Goal: Task Accomplishment & Management: Manage account settings

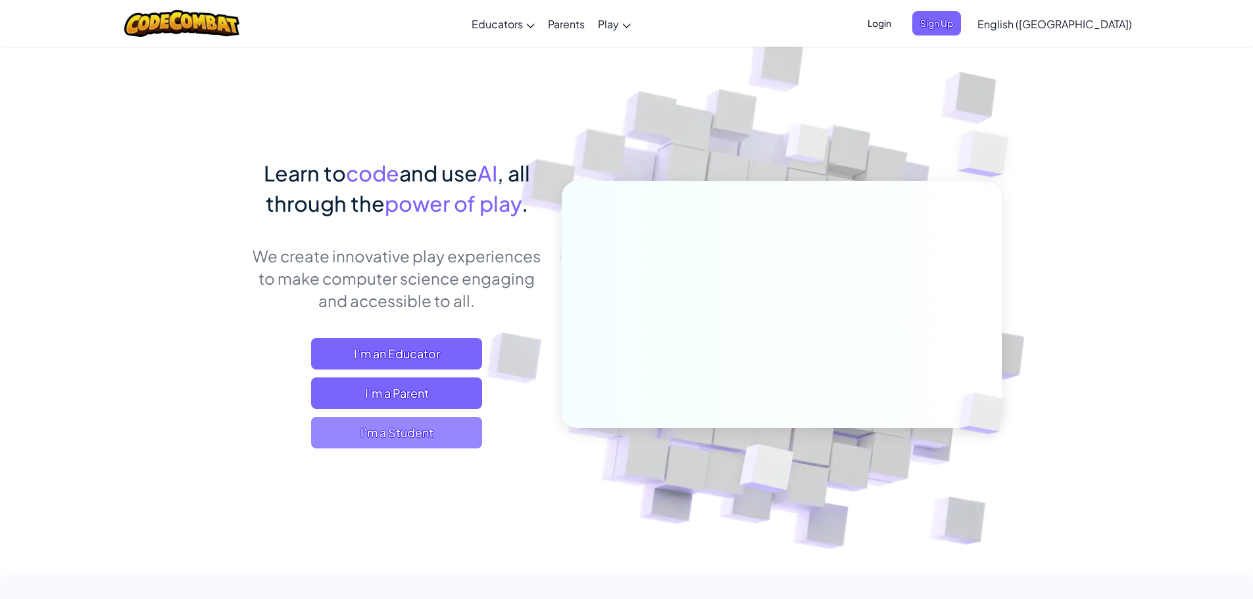
click at [464, 429] on span "I'm a Student" at bounding box center [396, 433] width 171 height 32
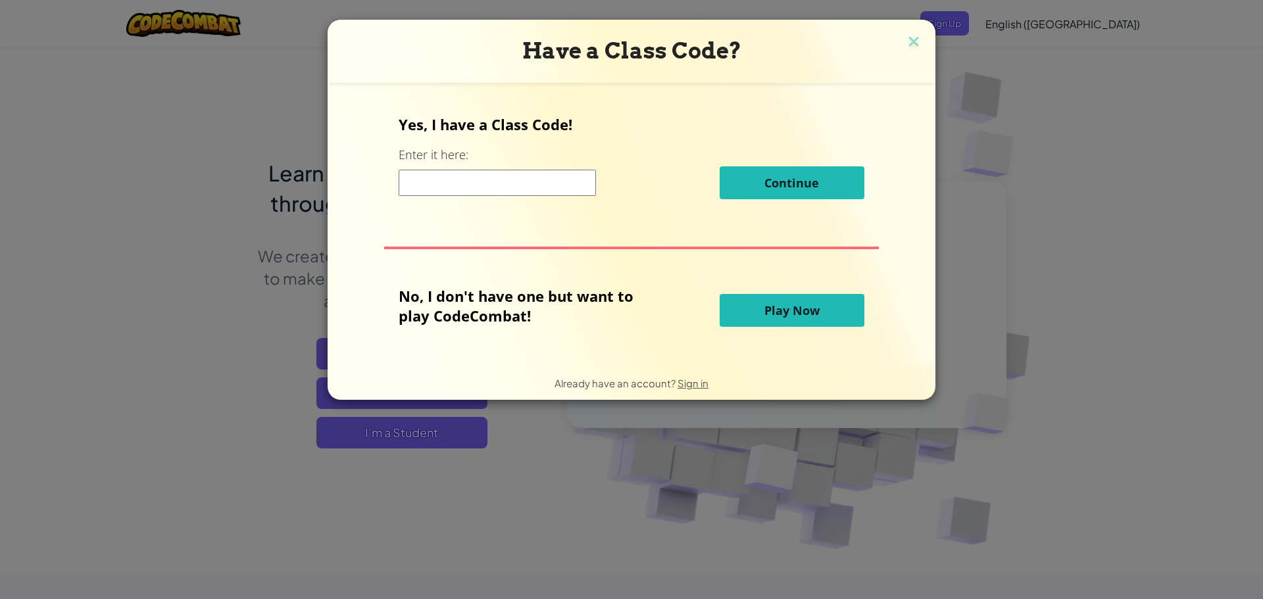
click at [521, 183] on input at bounding box center [497, 183] width 197 height 26
paste input "ArmGameShow"
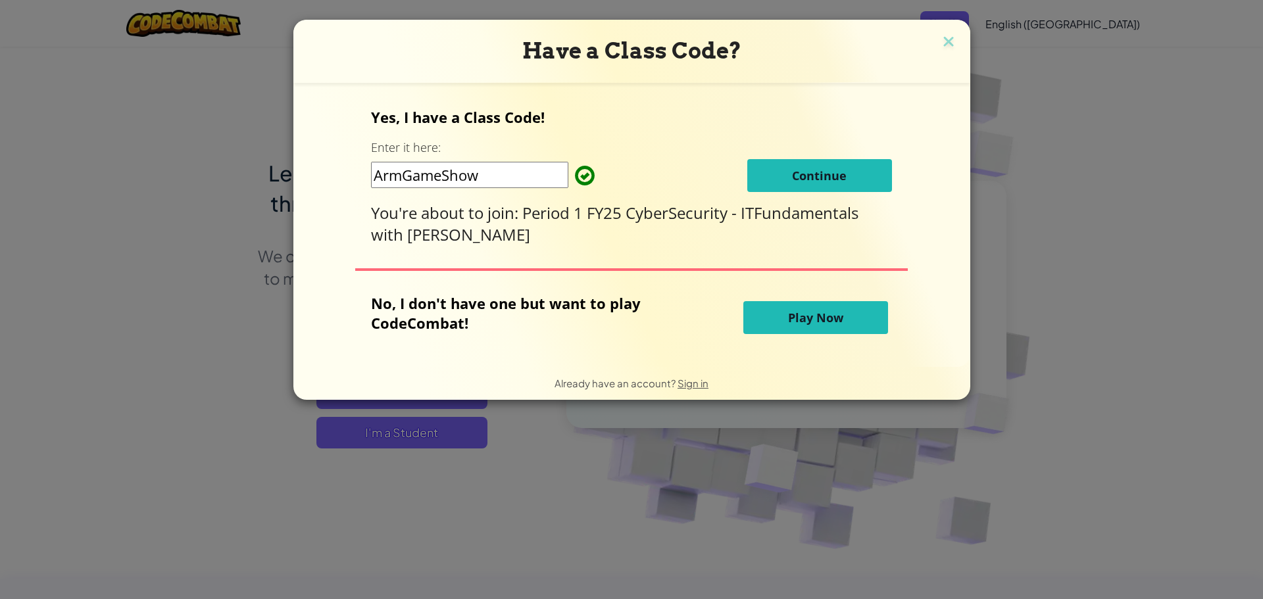
type input "ArmGameShow"
click at [792, 183] on span "Continue" at bounding box center [819, 176] width 55 height 16
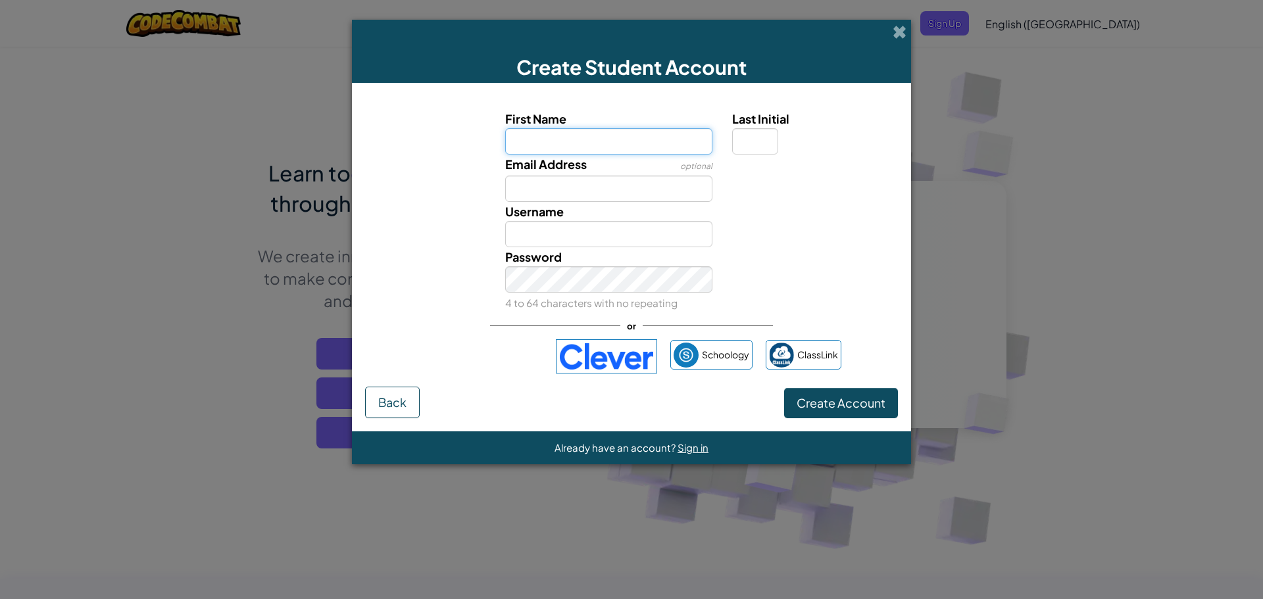
click at [678, 136] on input "First Name" at bounding box center [609, 141] width 208 height 26
type input "j"
type input "Jalon"
click at [640, 191] on input "Email Address" at bounding box center [609, 189] width 208 height 26
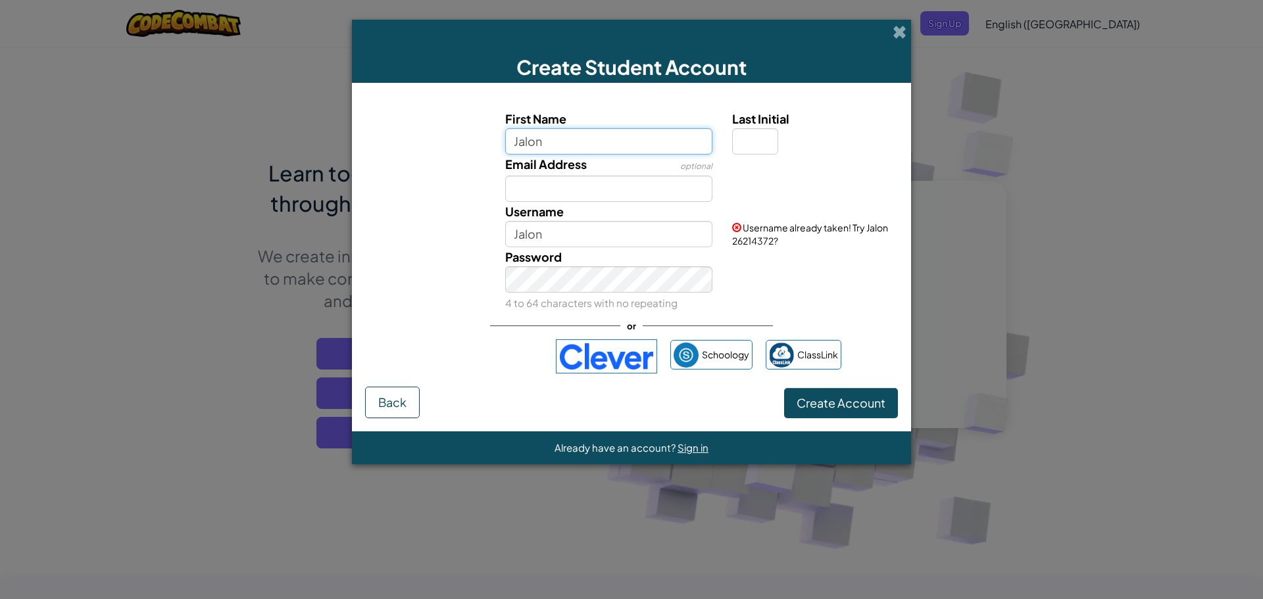
click at [584, 141] on input "Jalon" at bounding box center [609, 141] width 208 height 26
type input "J"
type input "lon"
type input "Lon"
click at [620, 193] on input "Email Address" at bounding box center [609, 189] width 208 height 26
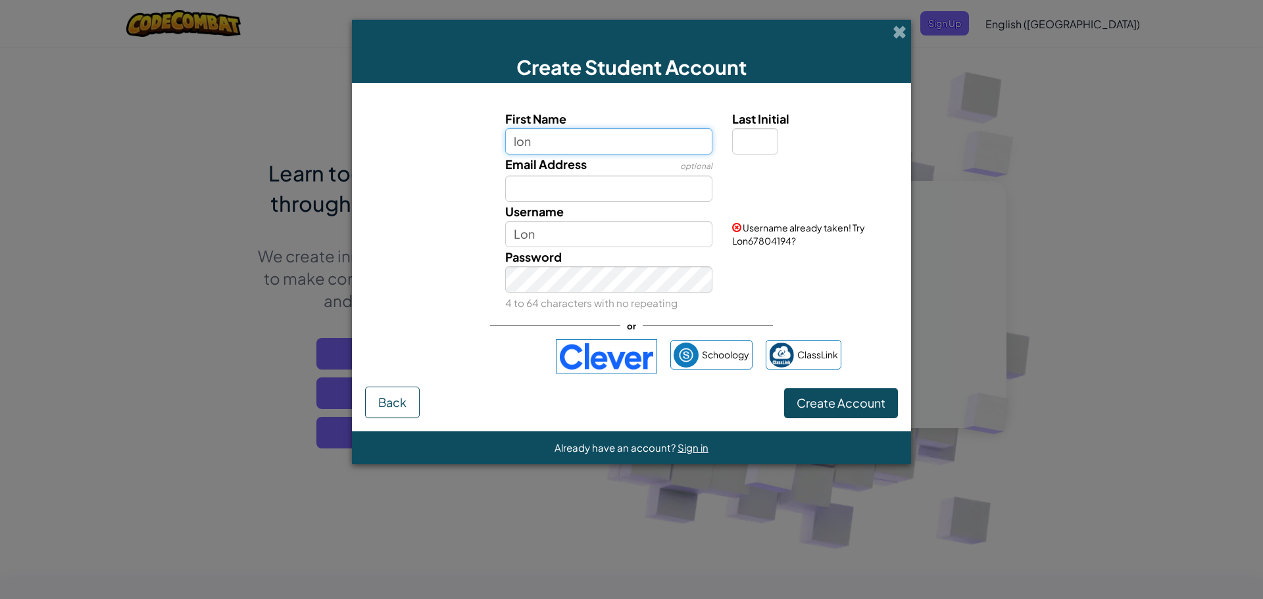
click at [601, 147] on input "lon" at bounding box center [609, 141] width 208 height 26
type input "l"
type input "Jalon"
click at [583, 228] on input "Jalon" at bounding box center [609, 234] width 208 height 26
type input "J"
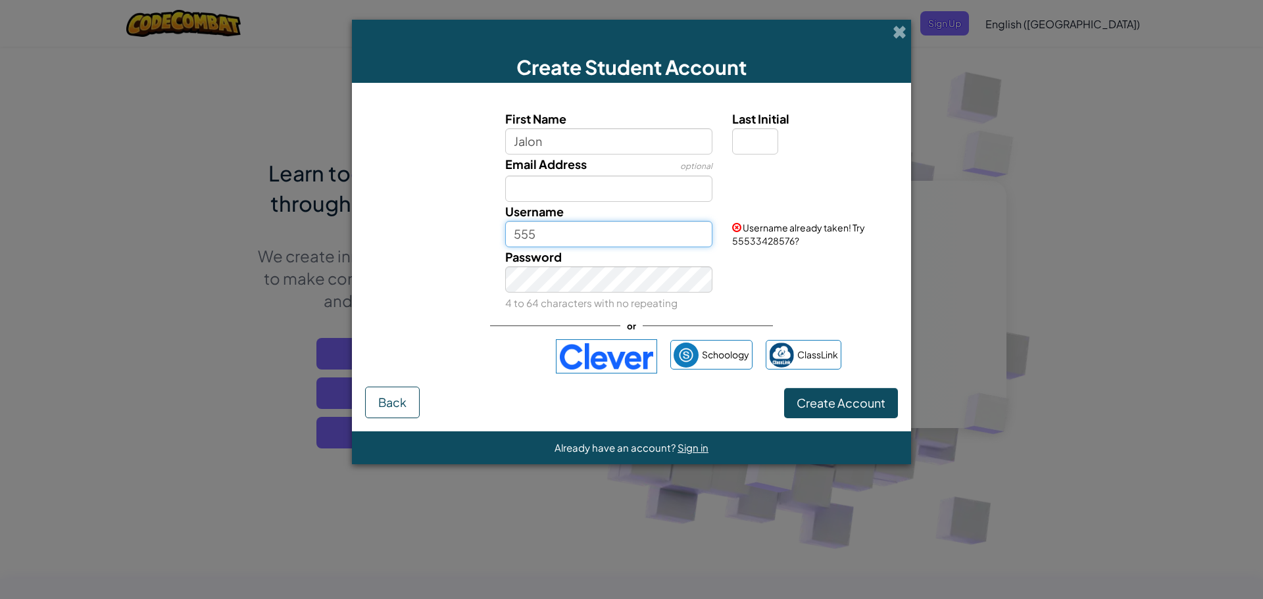
click at [597, 241] on input "555" at bounding box center [609, 234] width 208 height 26
type input "5"
click at [743, 134] on input "Last Initial" at bounding box center [755, 141] width 46 height 26
type input "T"
type input "JalonT"
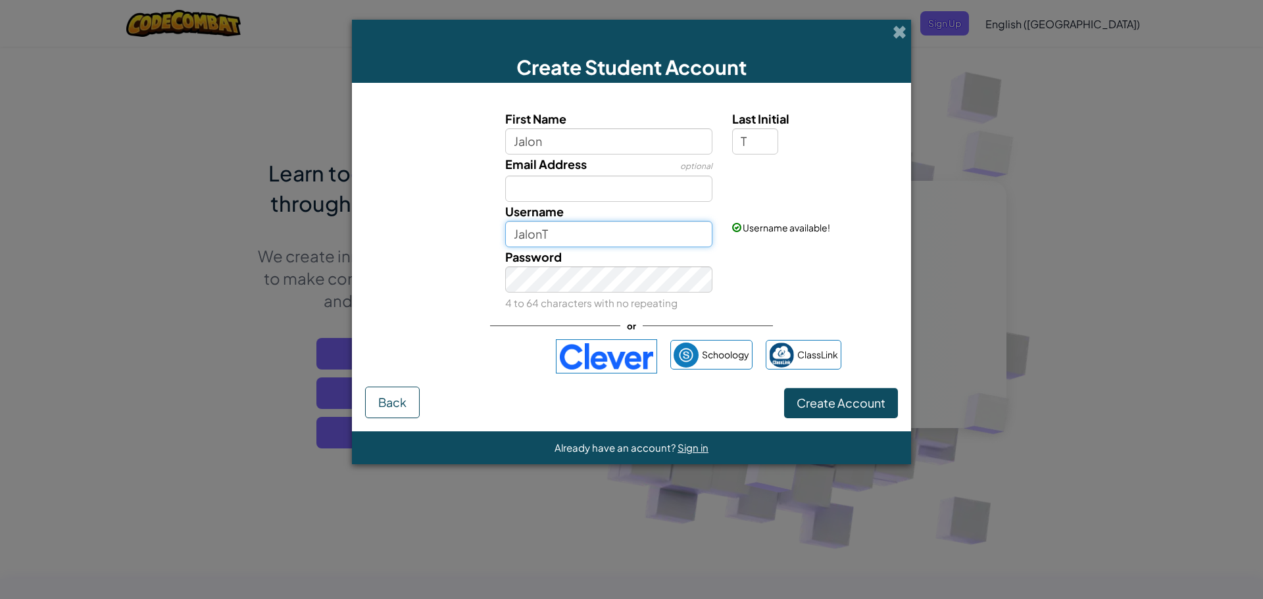
click at [625, 237] on input "JalonT" at bounding box center [609, 234] width 208 height 26
click at [563, 187] on input "Email Address" at bounding box center [609, 189] width 208 height 26
type input "[EMAIL_ADDRESS][DOMAIN_NAME]"
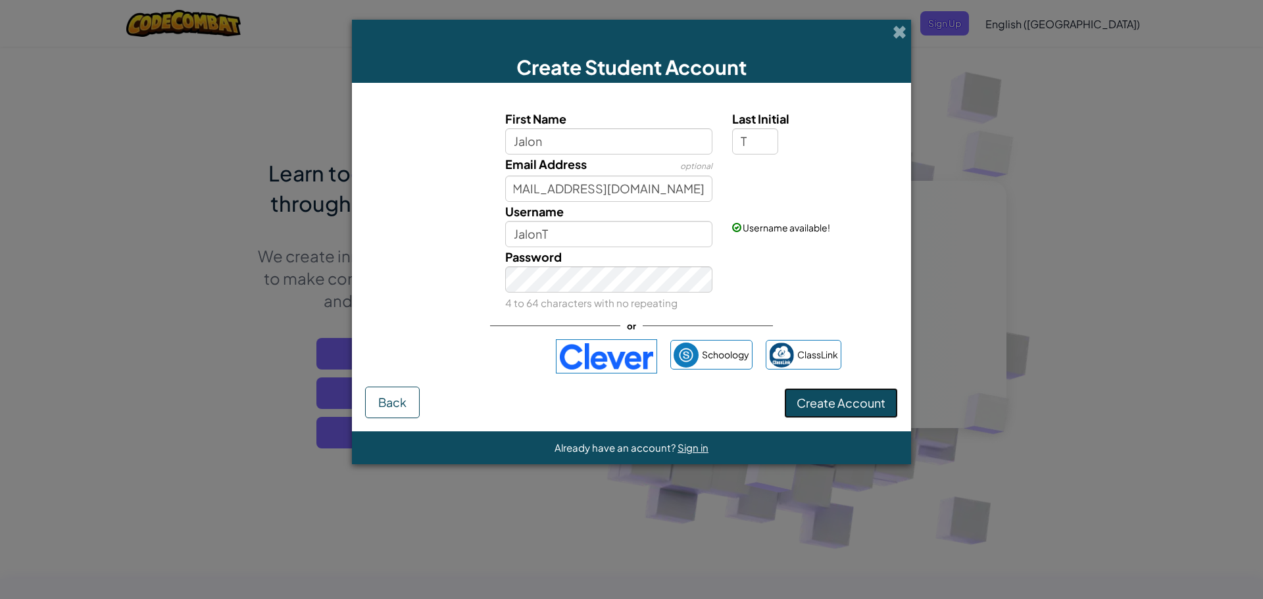
scroll to position [0, 0]
click at [812, 401] on span "Create Account" at bounding box center [841, 402] width 89 height 15
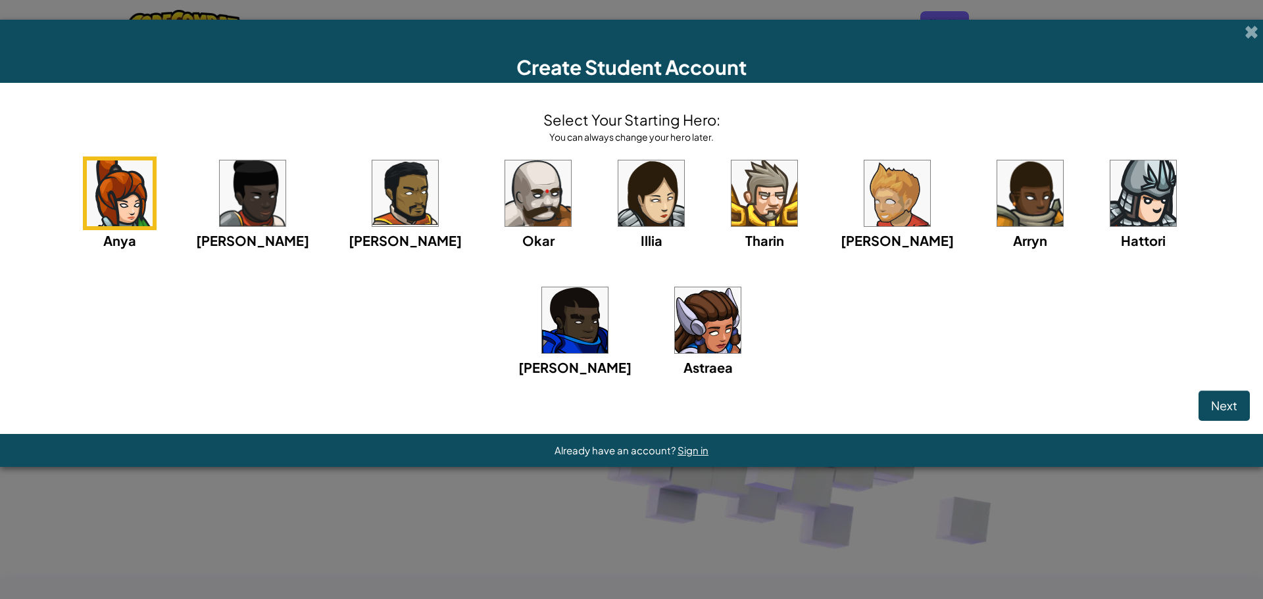
click at [997, 202] on img at bounding box center [1030, 193] width 66 height 66
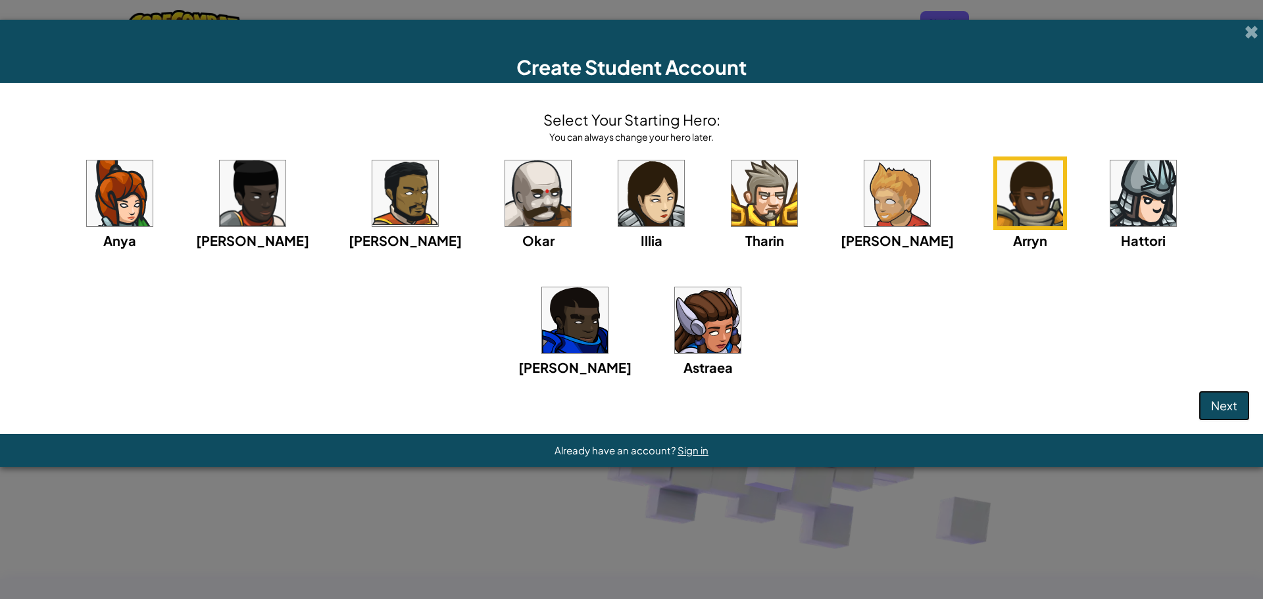
click at [1223, 408] on span "Next" at bounding box center [1224, 405] width 26 height 15
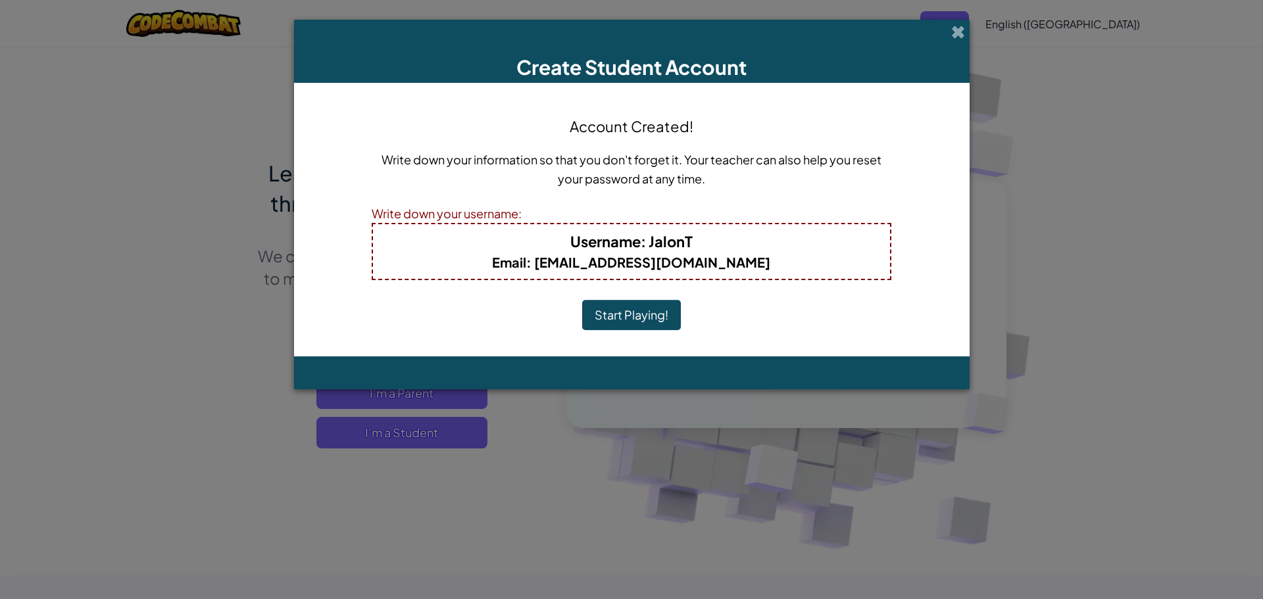
click at [572, 239] on span "Username" at bounding box center [605, 241] width 70 height 18
click at [571, 239] on span "Username" at bounding box center [605, 241] width 70 height 18
click at [649, 310] on button "Start Playing!" at bounding box center [631, 315] width 99 height 30
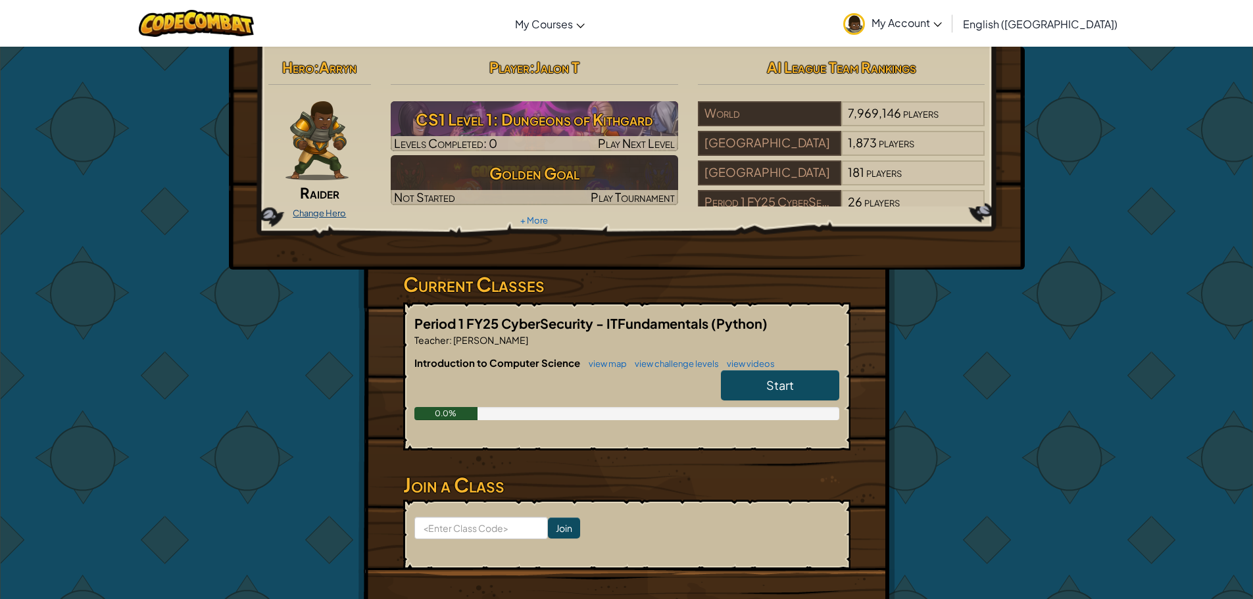
click at [341, 215] on link "Change Hero" at bounding box center [319, 213] width 53 height 11
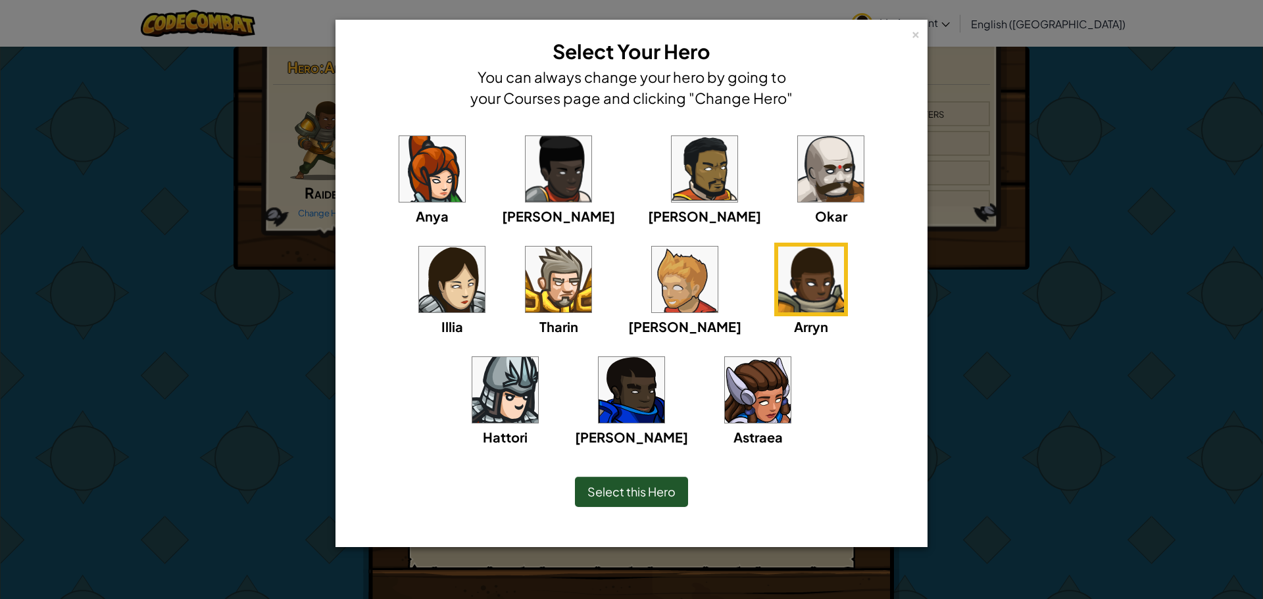
click at [1060, 370] on div "× Select Your Hero You can always change your hero by going to your Courses pag…" at bounding box center [631, 299] width 1263 height 599
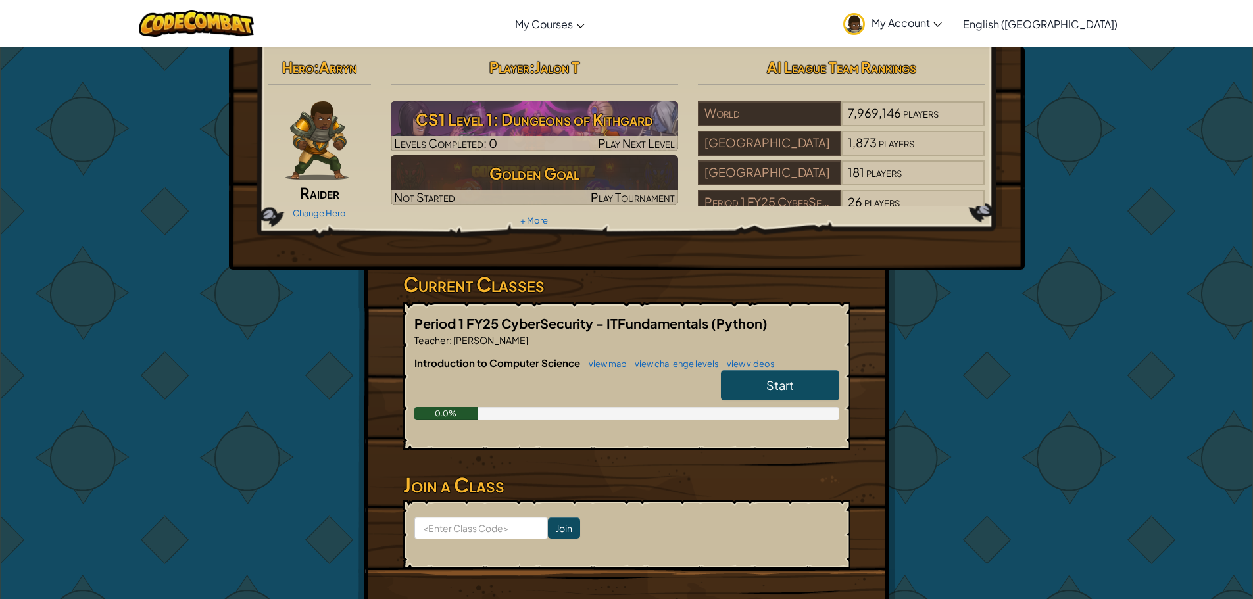
click at [942, 24] on span "My Account" at bounding box center [906, 23] width 70 height 14
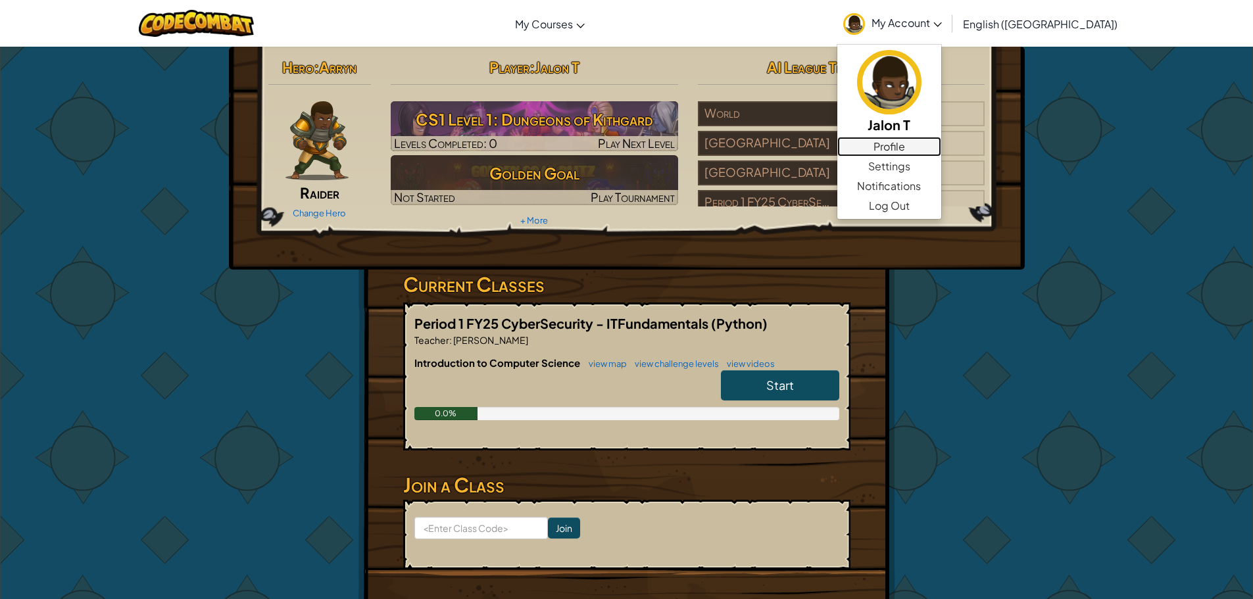
click at [941, 147] on link "Profile" at bounding box center [889, 147] width 104 height 20
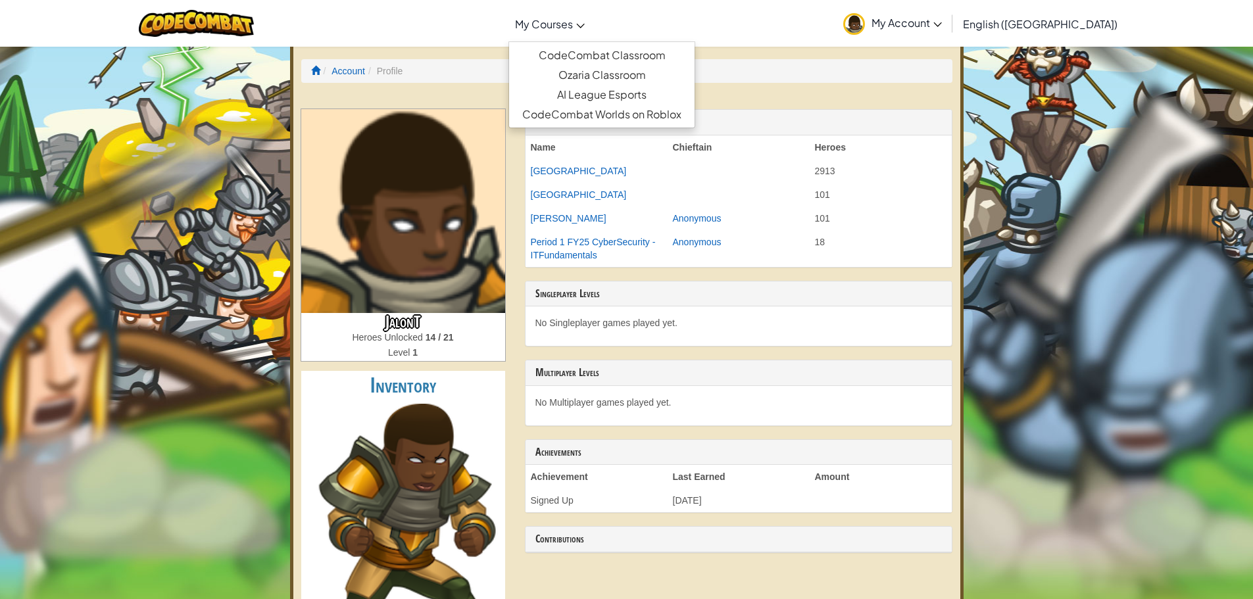
click at [573, 22] on span "My Courses" at bounding box center [544, 24] width 58 height 14
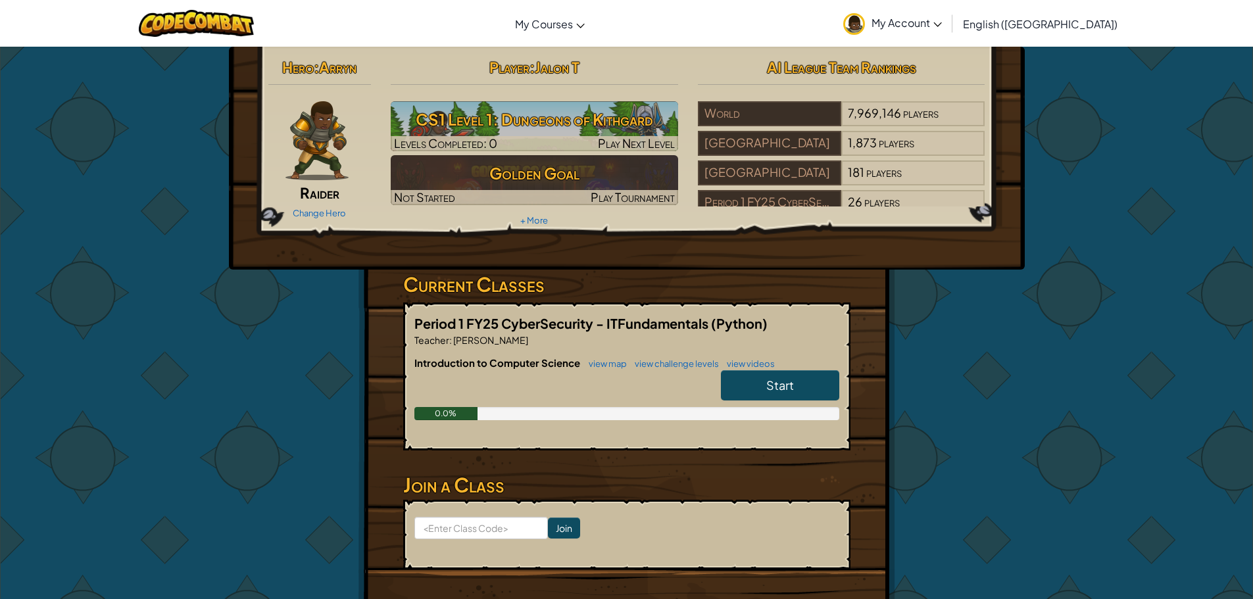
click at [306, 151] on img at bounding box center [316, 140] width 63 height 79
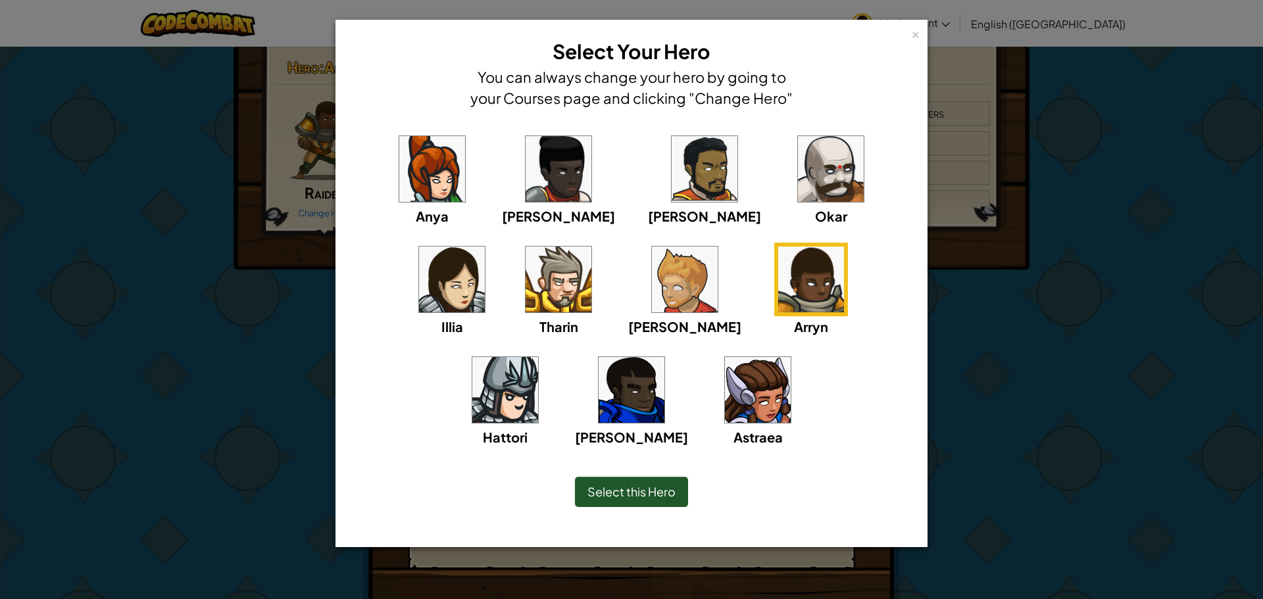
click at [1168, 431] on div "× Select Your Hero You can always change your hero by going to your Courses pag…" at bounding box center [631, 299] width 1263 height 599
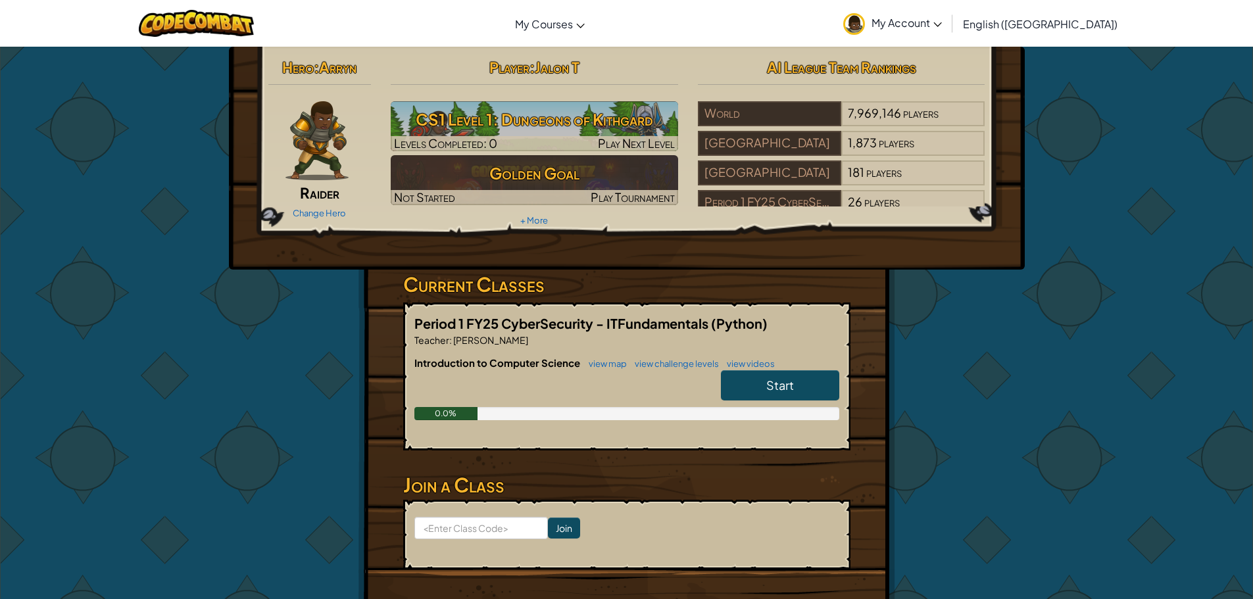
click at [942, 18] on span "My Account" at bounding box center [906, 23] width 70 height 14
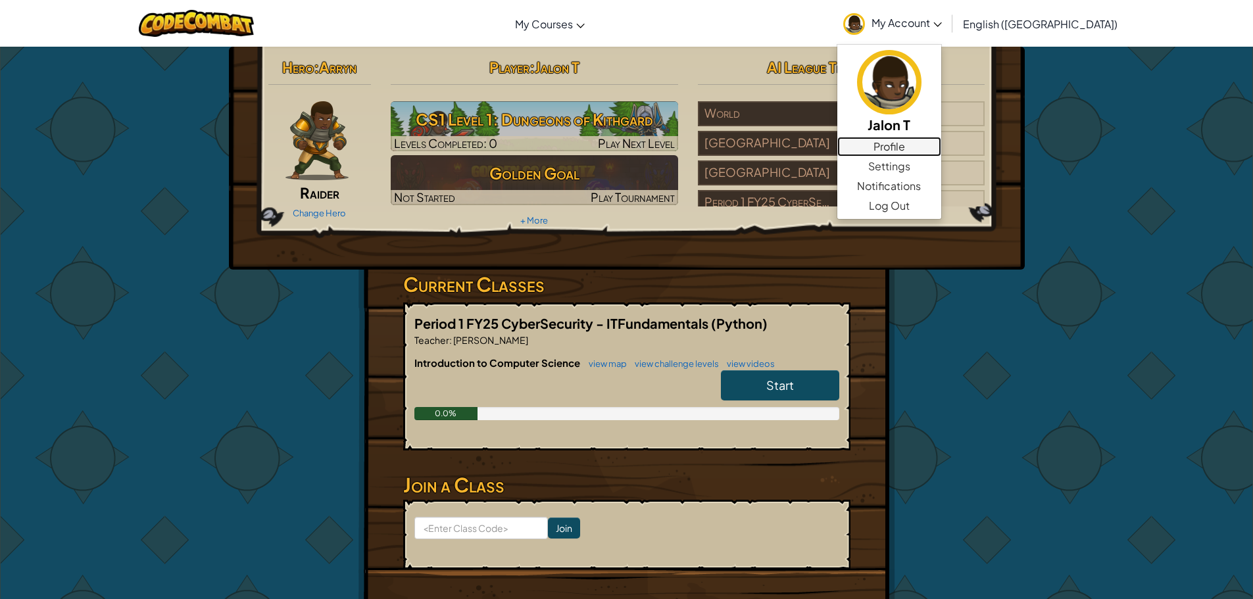
click at [941, 141] on link "Profile" at bounding box center [889, 147] width 104 height 20
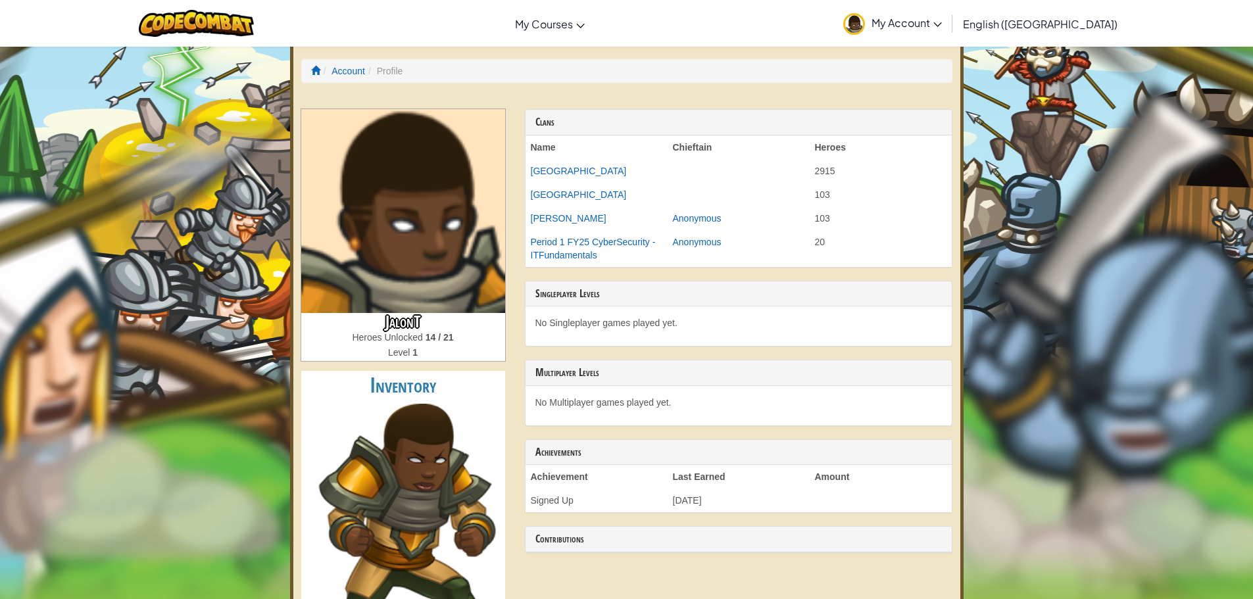
click at [942, 27] on span "My Account" at bounding box center [906, 23] width 70 height 14
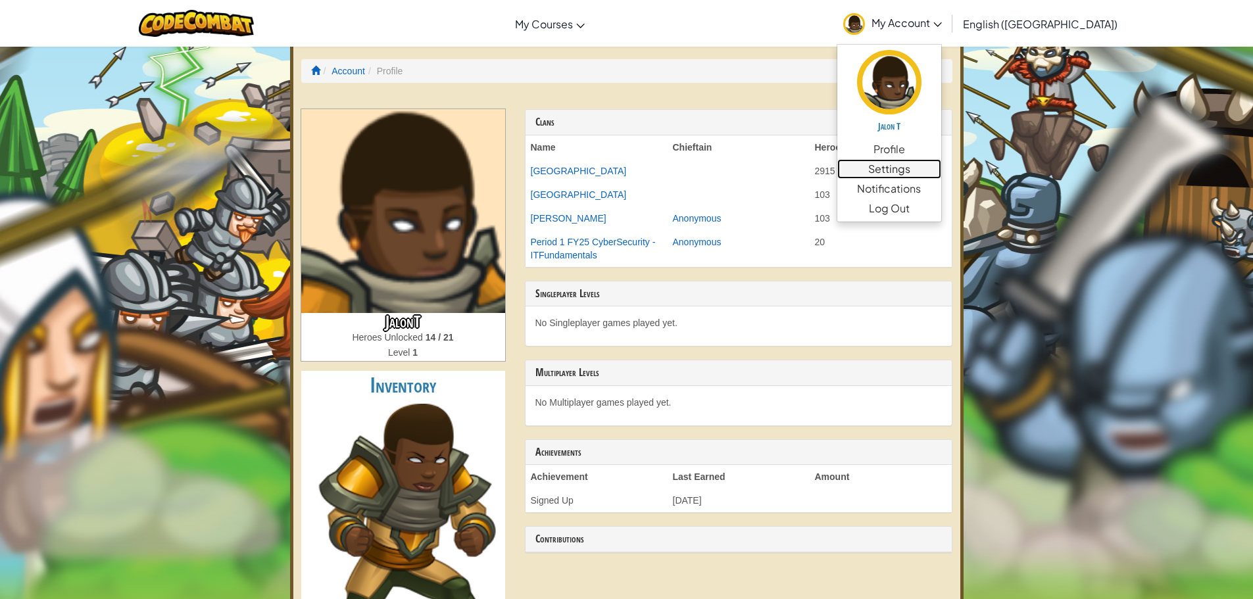
click at [941, 173] on link "Settings" at bounding box center [889, 169] width 104 height 20
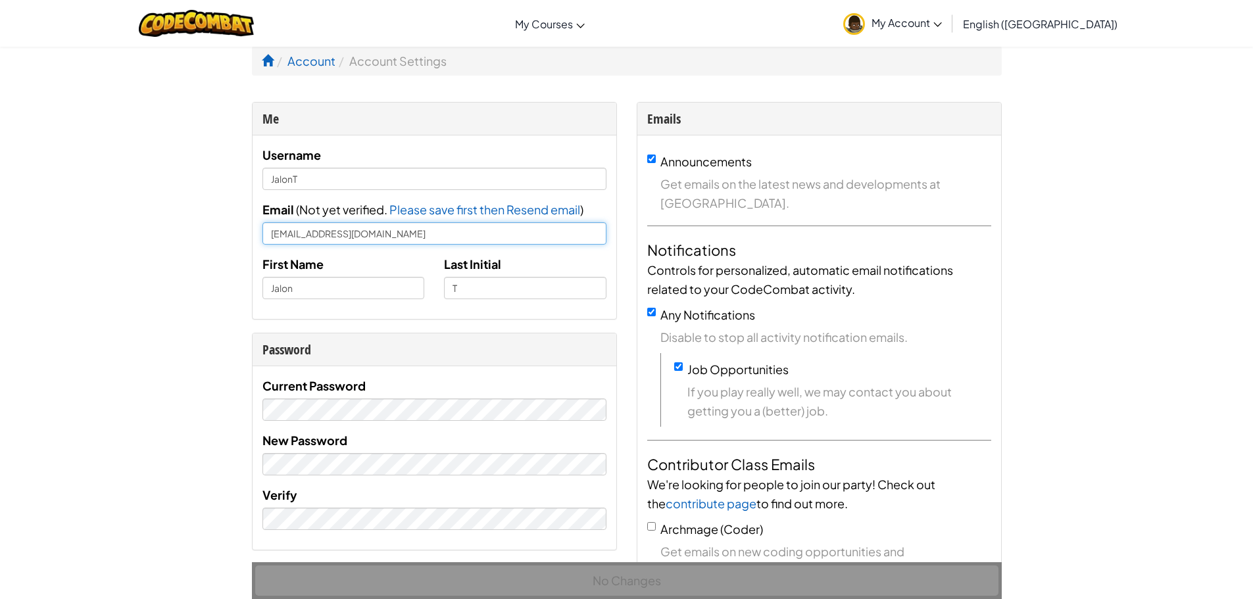
click at [509, 232] on input "[EMAIL_ADDRESS][DOMAIN_NAME]" at bounding box center [434, 233] width 344 height 22
type input "s"
type input "[EMAIL_ADDRESS][DOMAIN_NAME]"
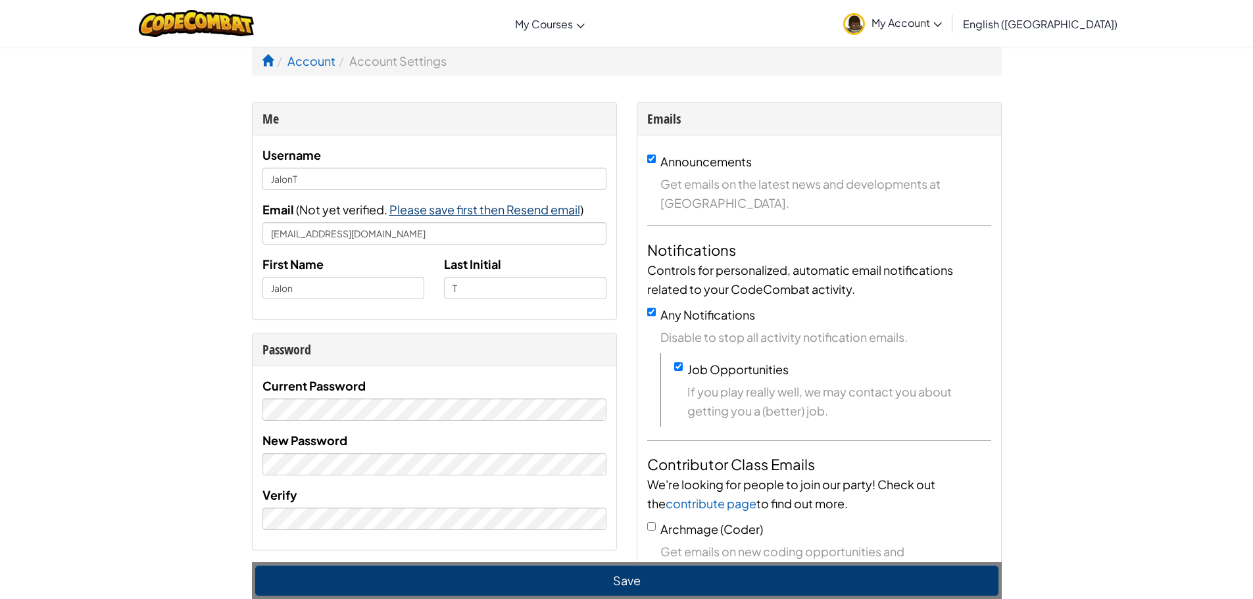
click at [552, 216] on span "Please save first then Resend email" at bounding box center [484, 209] width 191 height 15
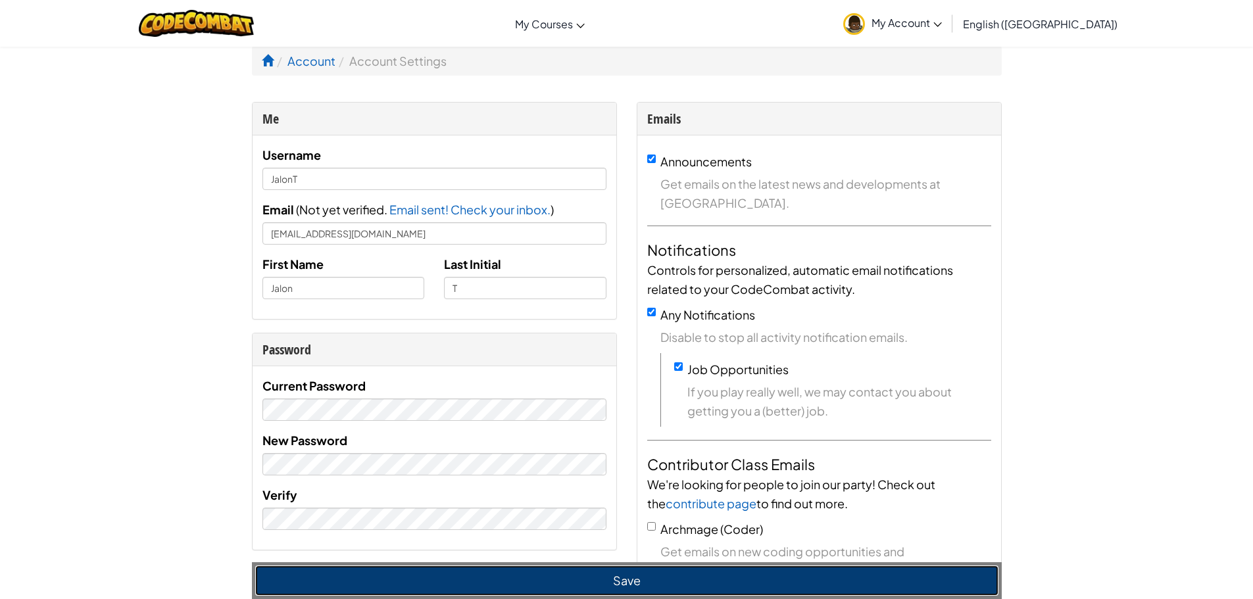
click at [560, 582] on button "Save" at bounding box center [626, 581] width 743 height 30
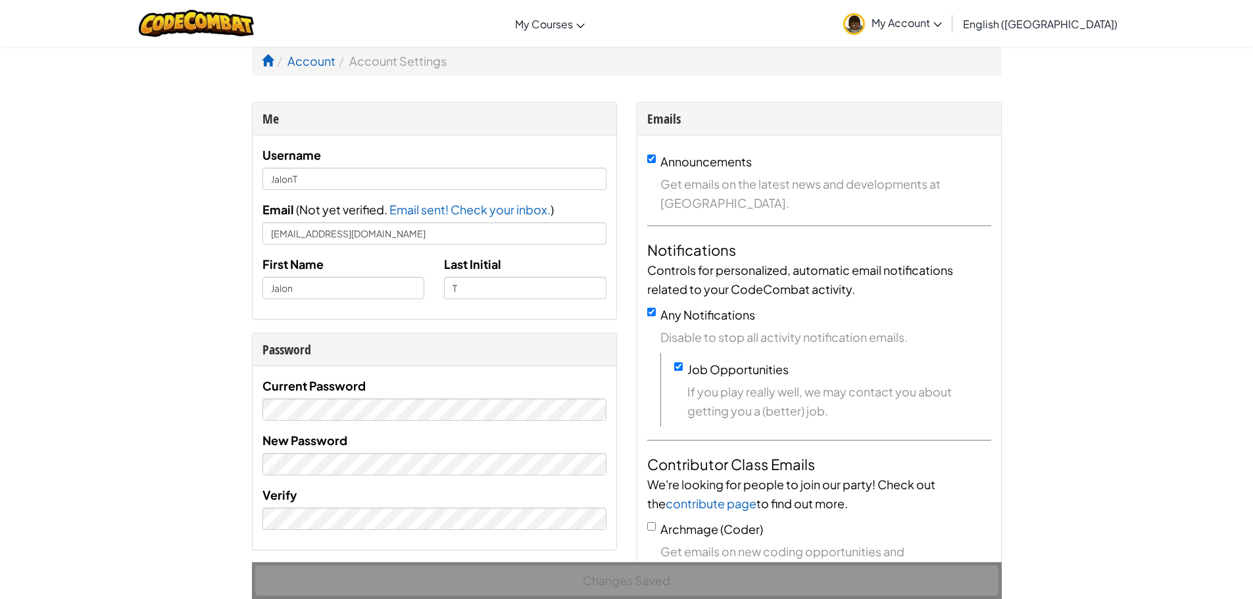
scroll to position [66, 0]
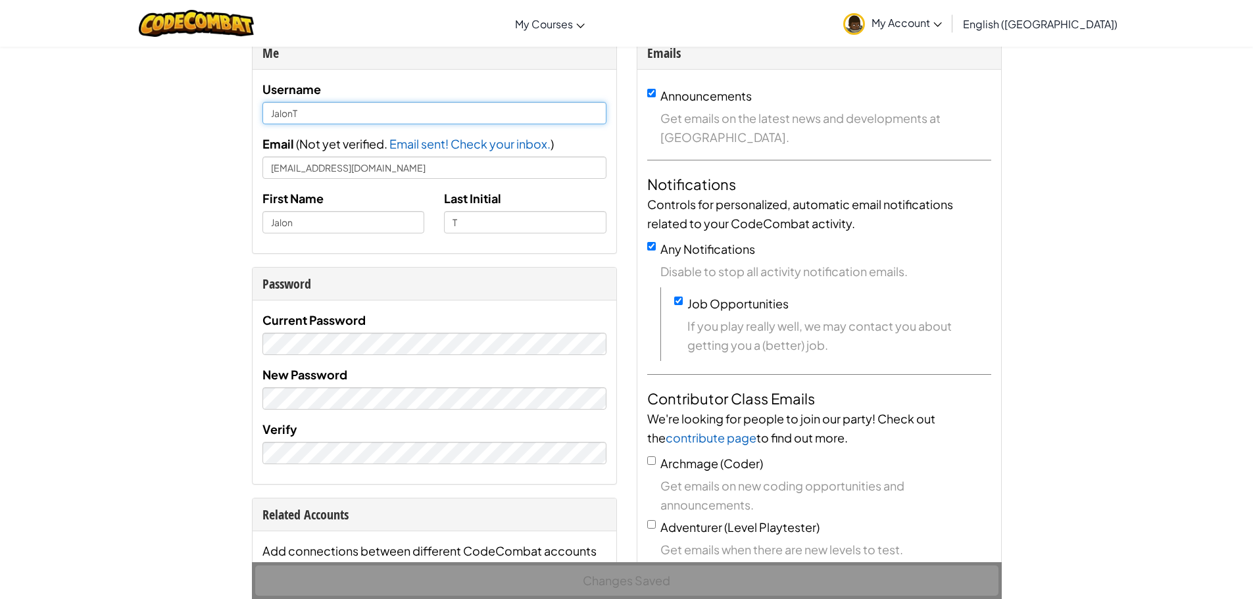
click at [358, 108] on input "JalonT" at bounding box center [434, 113] width 344 height 22
type input "J"
type input "lonfin"
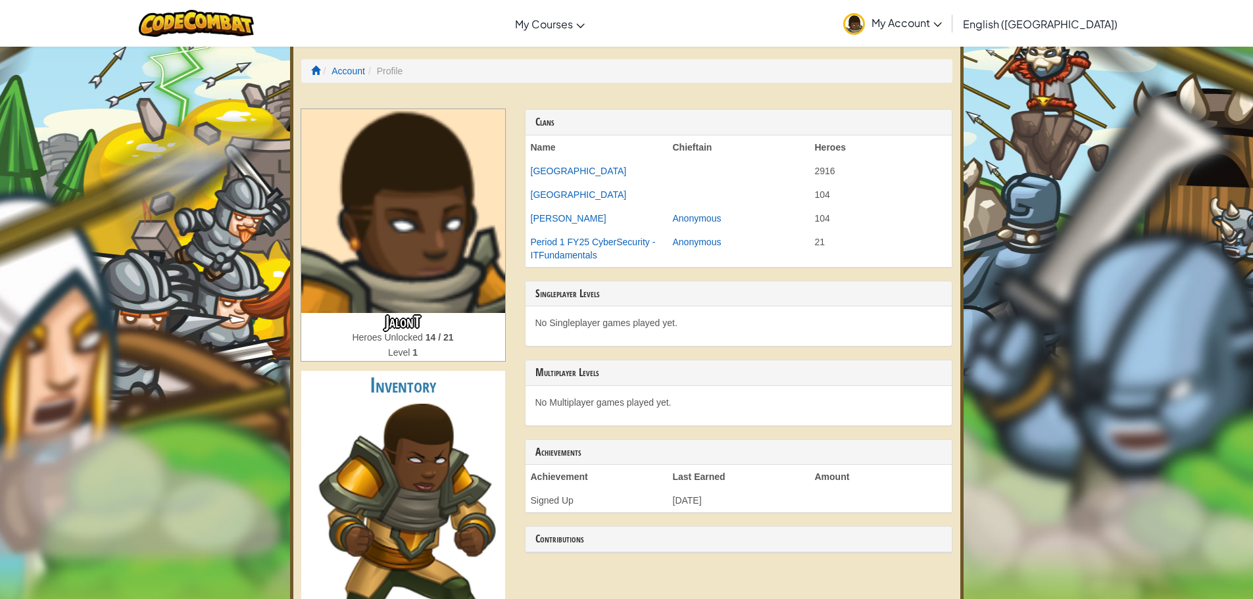
click at [942, 29] on span "My Account" at bounding box center [906, 23] width 70 height 14
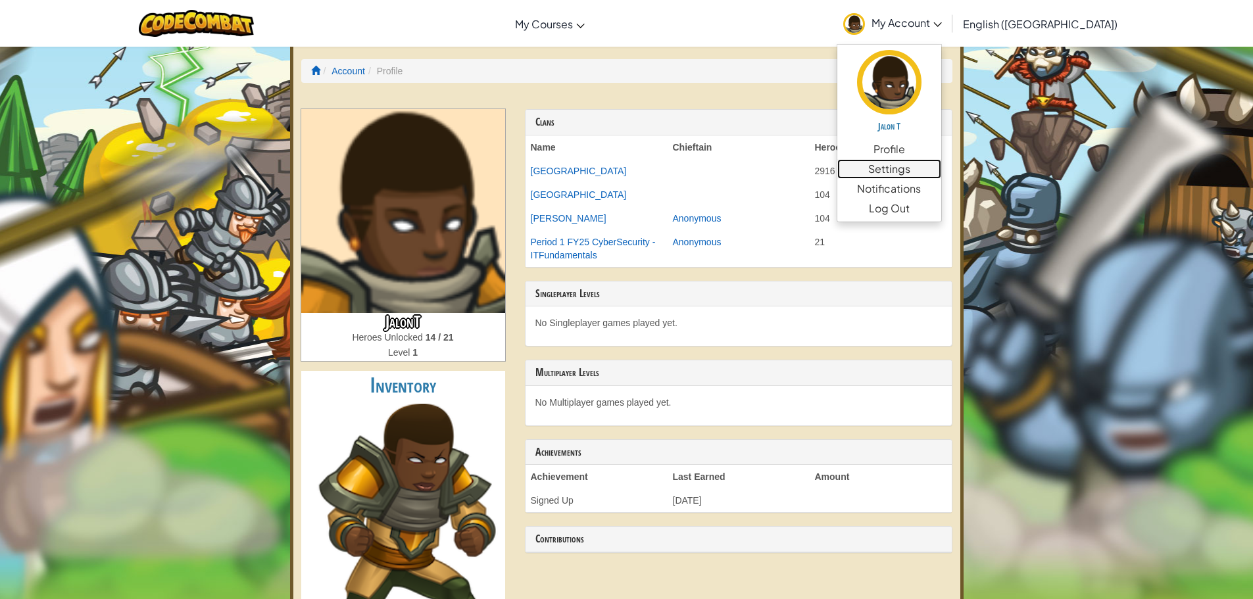
click at [941, 172] on link "Settings" at bounding box center [889, 169] width 104 height 20
